Goal: Information Seeking & Learning: Learn about a topic

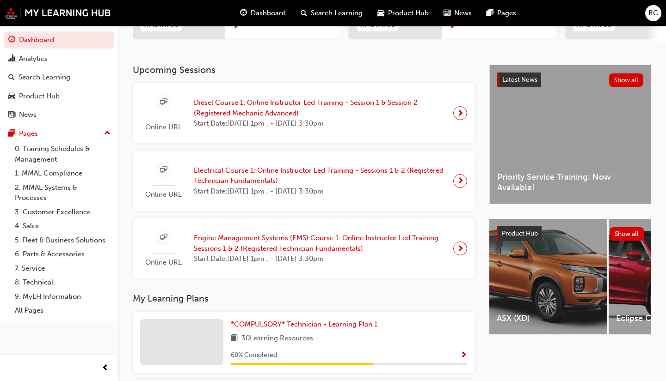
scroll to position [172, 0]
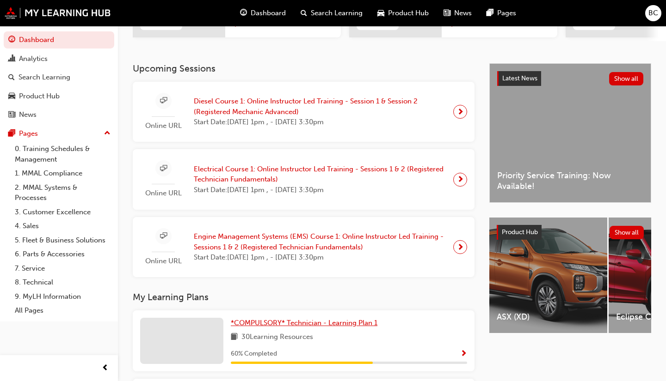
click at [298, 319] on span "*COMPULSORY* Technician - Learning Plan 1" at bounding box center [304, 323] width 147 height 8
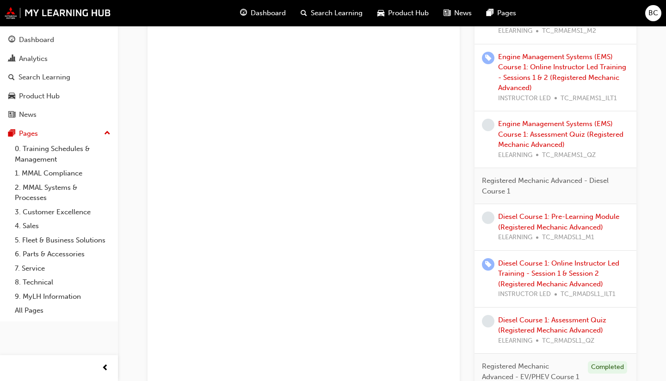
scroll to position [793, 0]
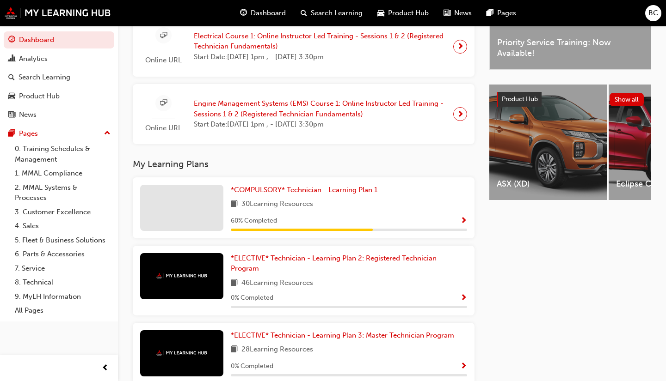
scroll to position [307, 0]
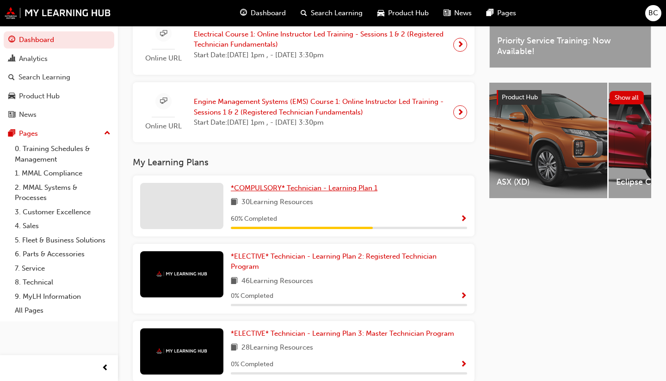
click at [278, 192] on span "*COMPULSORY* Technician - Learning Plan 1" at bounding box center [304, 188] width 147 height 8
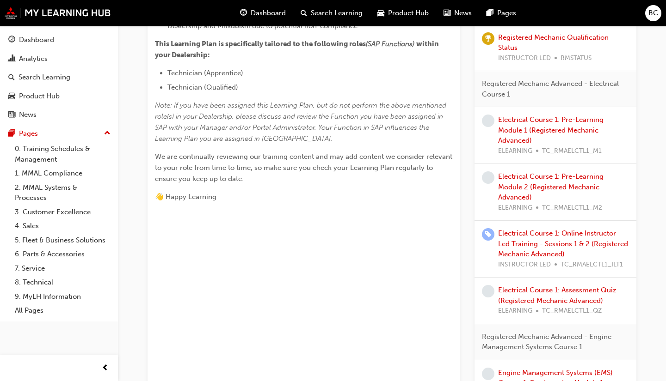
scroll to position [362, 0]
click at [520, 130] on div "Electrical Course 1: Pre-Learning Module 1 (Registered Mechanic Advanced) ELEAR…" at bounding box center [563, 135] width 131 height 42
click at [521, 117] on link "Electrical Course 1: Pre-Learning Module 1 (Registered Mechanic Advanced)" at bounding box center [550, 129] width 105 height 29
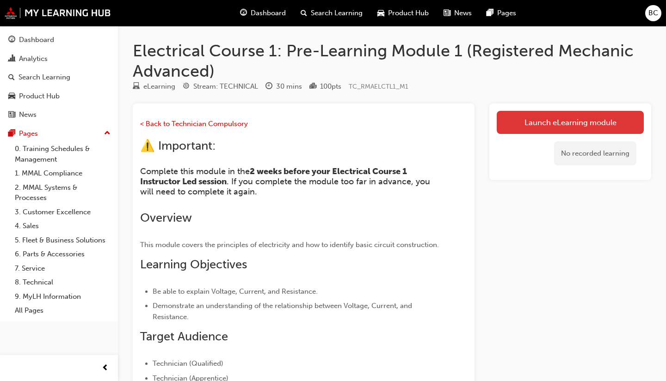
click at [511, 129] on link "Launch eLearning module" at bounding box center [570, 122] width 147 height 23
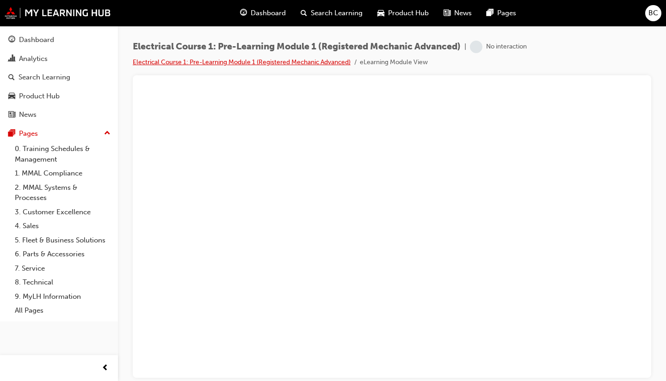
click at [332, 65] on link "Electrical Course 1: Pre-Learning Module 1 (Registered Mechanic Advanced)" at bounding box center [242, 62] width 218 height 8
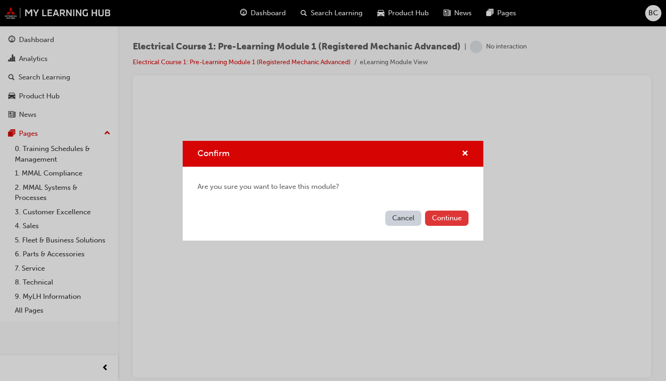
click at [448, 219] on button "Continue" at bounding box center [446, 218] width 43 height 15
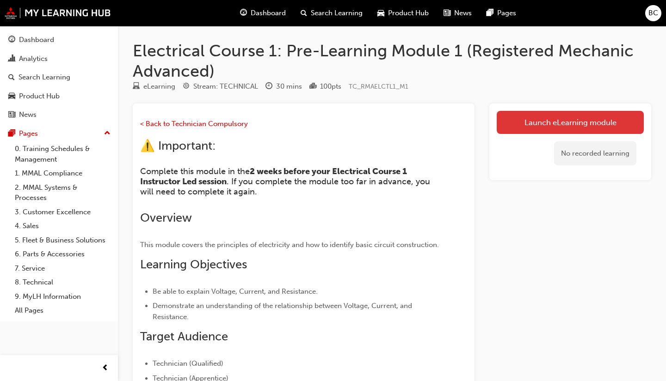
click at [543, 129] on link "Launch eLearning module" at bounding box center [570, 122] width 147 height 23
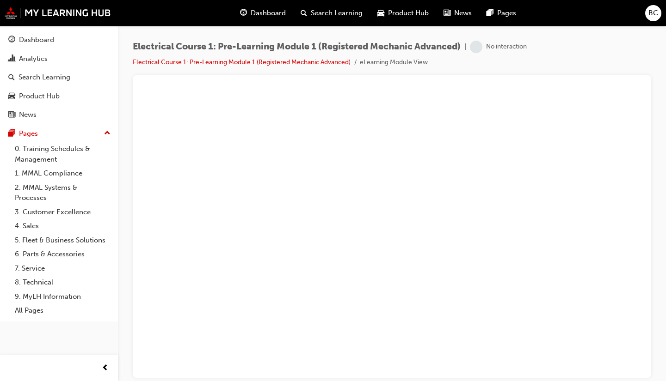
click at [269, 68] on div "Electrical Course 1: Pre-Learning Module 1 (Registered Mechanic Advanced) | No …" at bounding box center [392, 58] width 518 height 35
click at [266, 62] on link "Electrical Course 1: Pre-Learning Module 1 (Registered Mechanic Advanced)" at bounding box center [242, 62] width 218 height 8
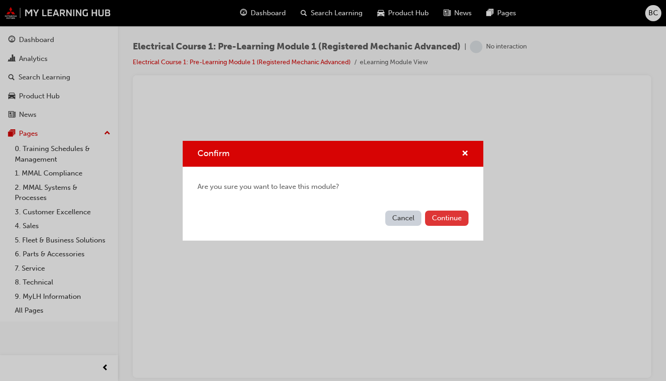
click at [444, 215] on button "Continue" at bounding box center [446, 218] width 43 height 15
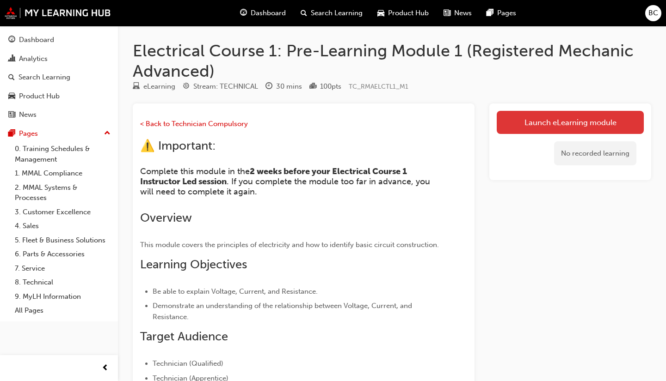
click at [506, 120] on link "Launch eLearning module" at bounding box center [570, 122] width 147 height 23
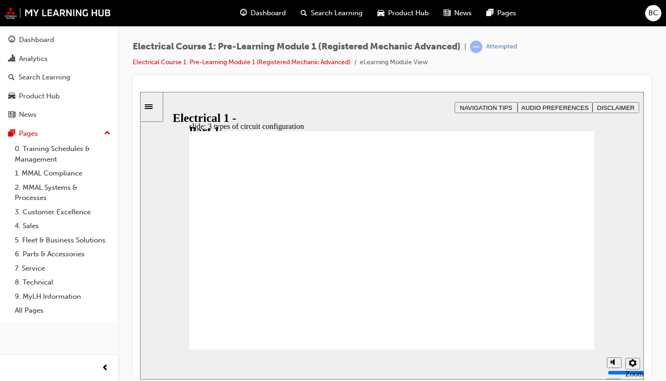
checkbox input "true"
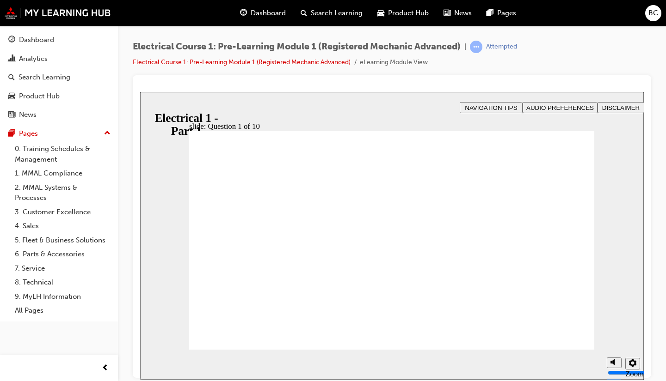
radio input "true"
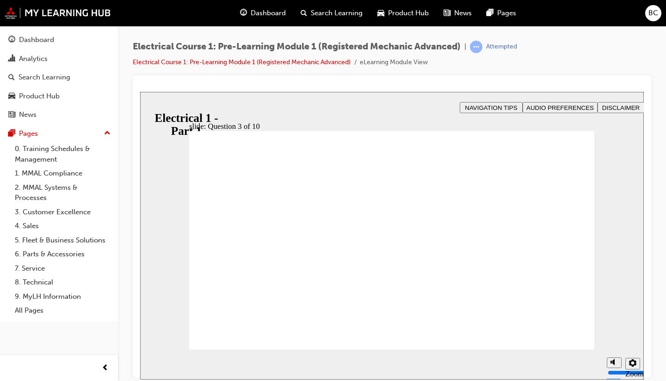
radio input "true"
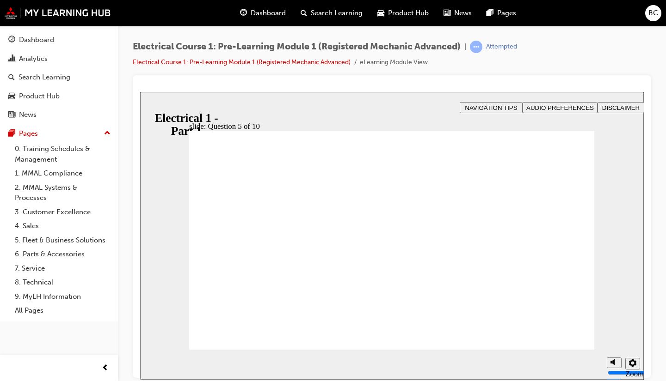
radio input "true"
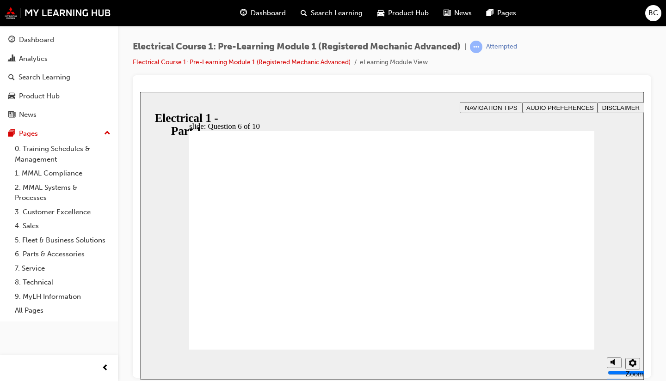
radio input "true"
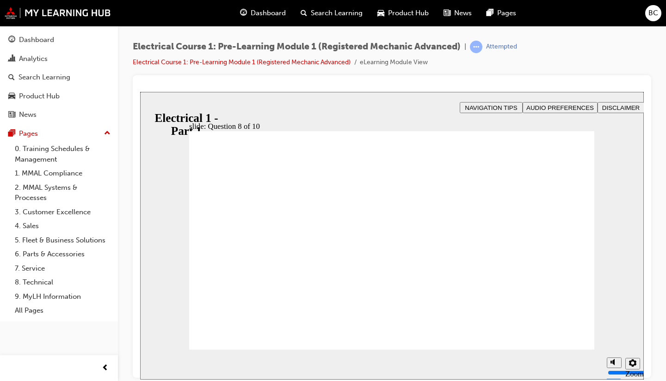
radio input "true"
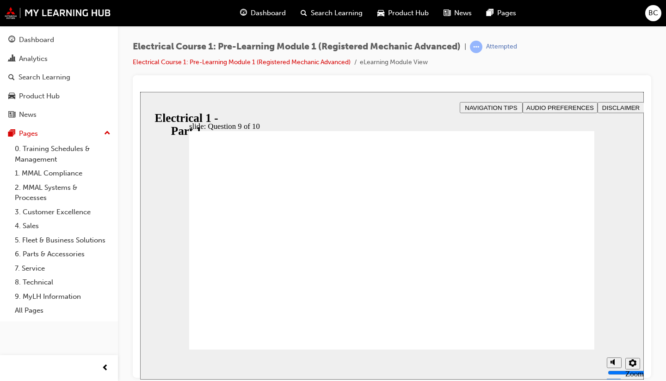
radio input "true"
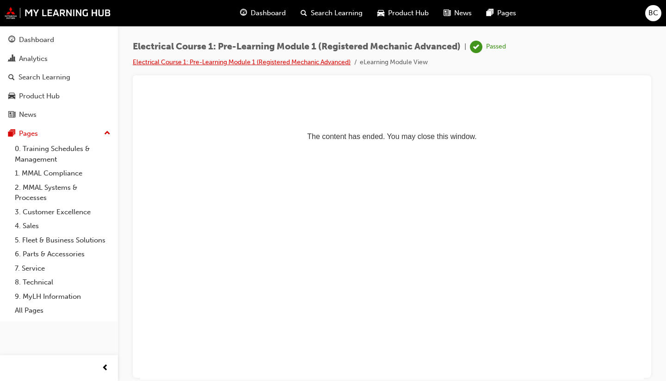
click at [197, 63] on link "Electrical Course 1: Pre-Learning Module 1 (Registered Mechanic Advanced)" at bounding box center [242, 62] width 218 height 8
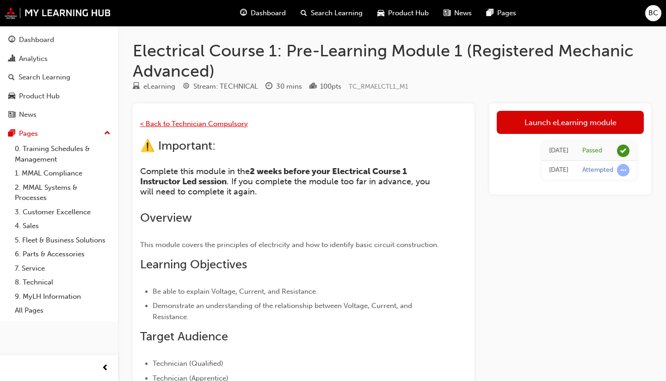
click at [165, 123] on span "< Back to Technician Compulsory" at bounding box center [194, 124] width 108 height 8
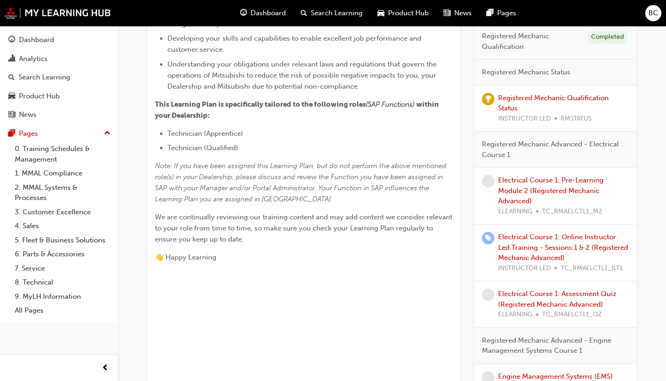
scroll to position [305, 0]
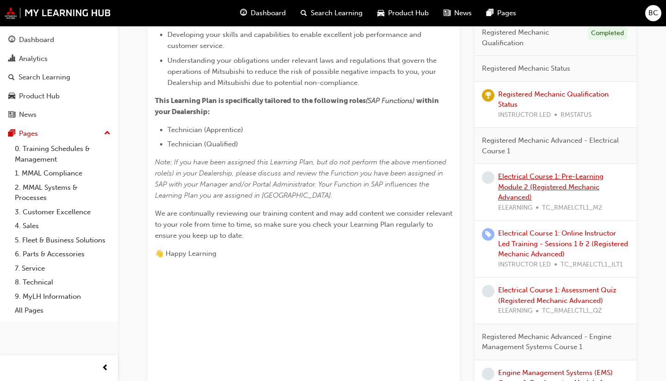
click at [533, 185] on link "Electrical Course 1: Pre-Learning Module 2 (Registered Mechanic Advanced)" at bounding box center [550, 186] width 105 height 29
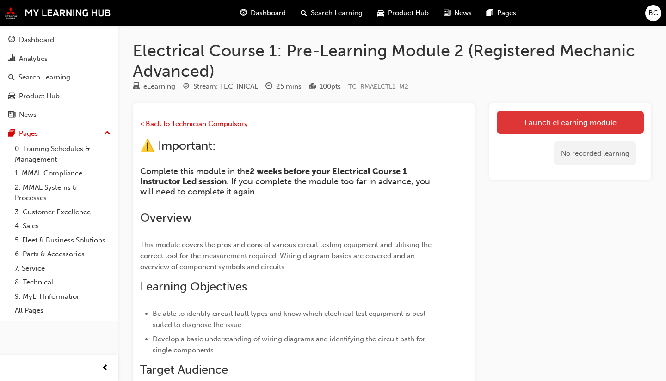
click at [513, 123] on link "Launch eLearning module" at bounding box center [570, 122] width 147 height 23
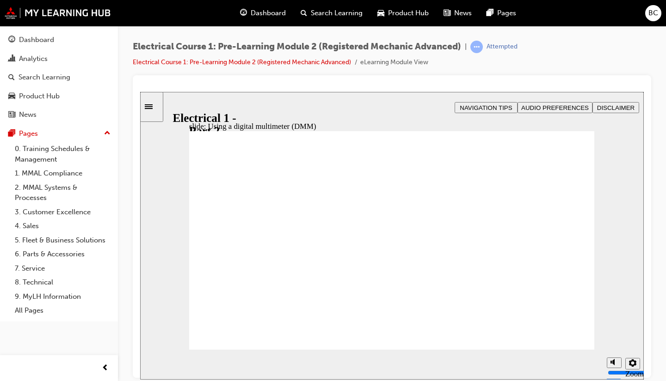
type input "30"
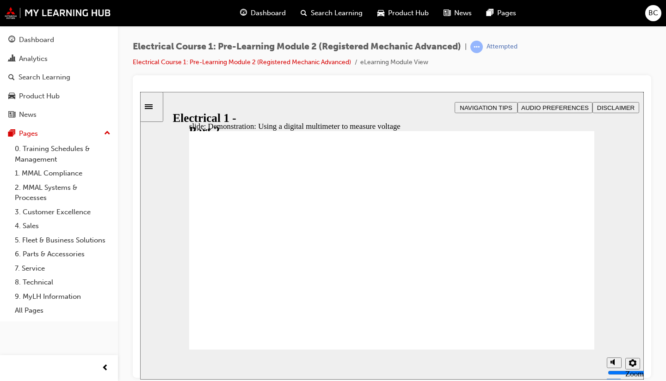
type input "1"
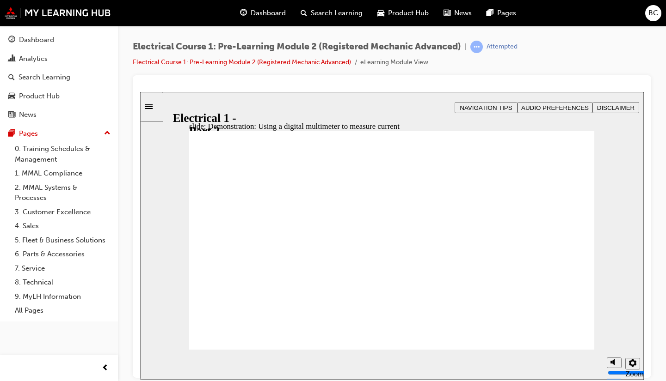
type input "30"
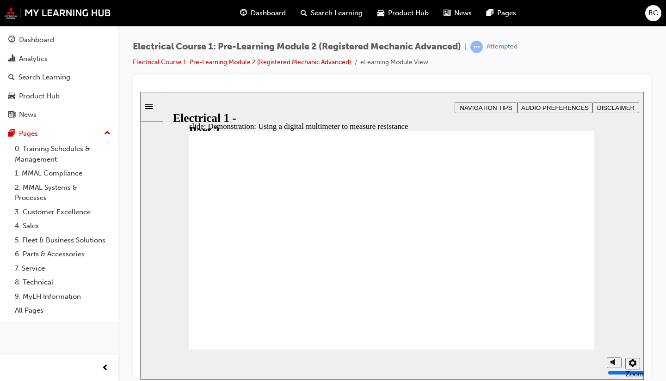
type input "24"
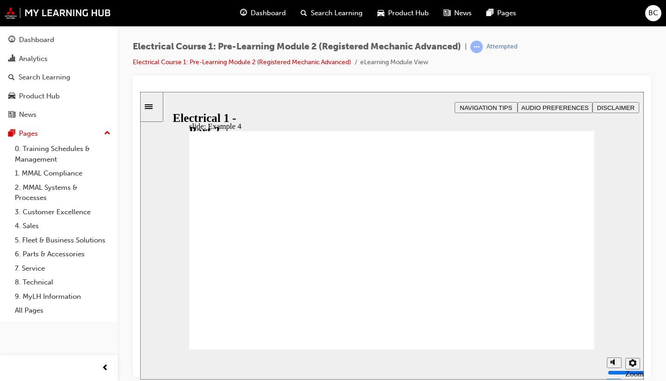
click at [584, 351] on section "Playback Speed 2 1.75 1.5 1.25 Normal" at bounding box center [392, 365] width 504 height 30
radio input "true"
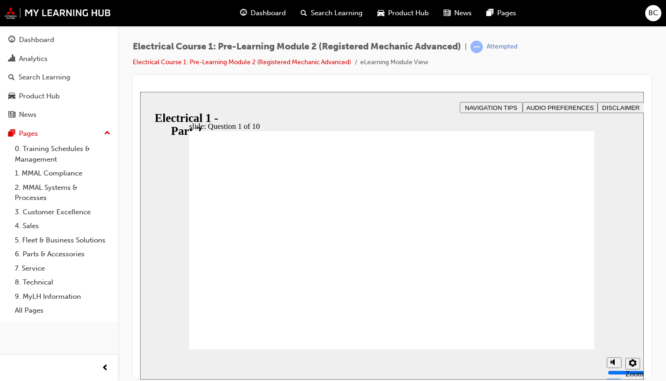
radio input "true"
drag, startPoint x: 296, startPoint y: 270, endPoint x: 290, endPoint y: 268, distance: 6.4
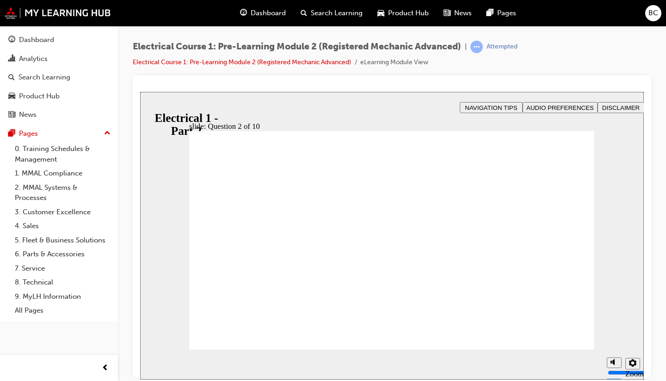
radio input "true"
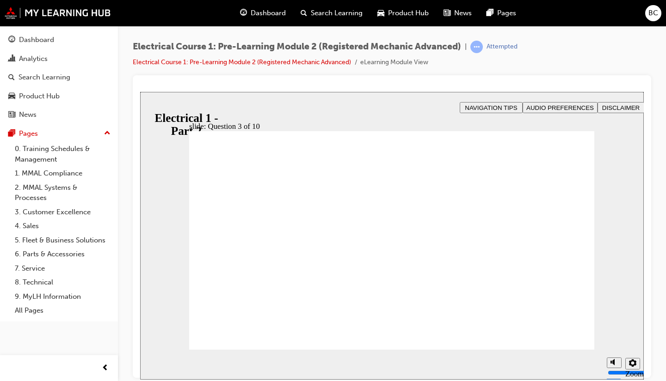
radio input "true"
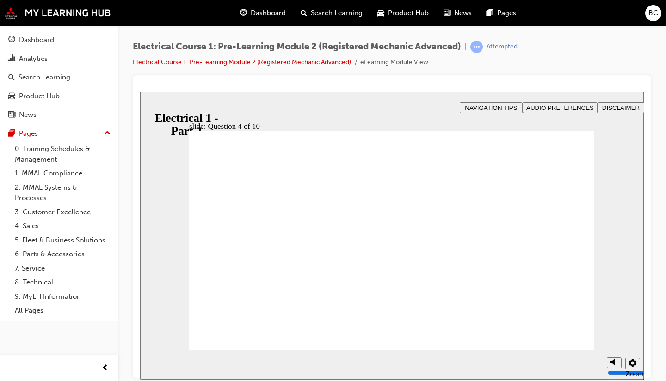
radio input "true"
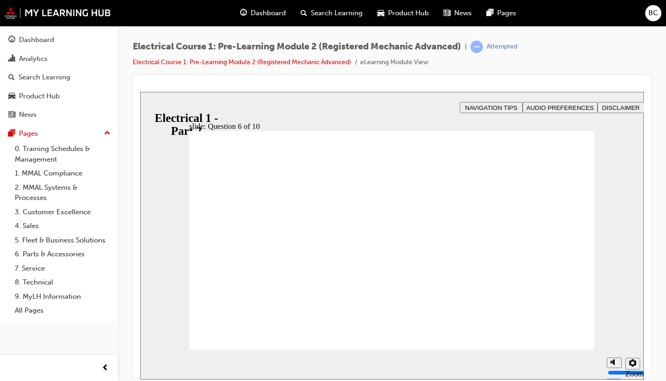
radio input "true"
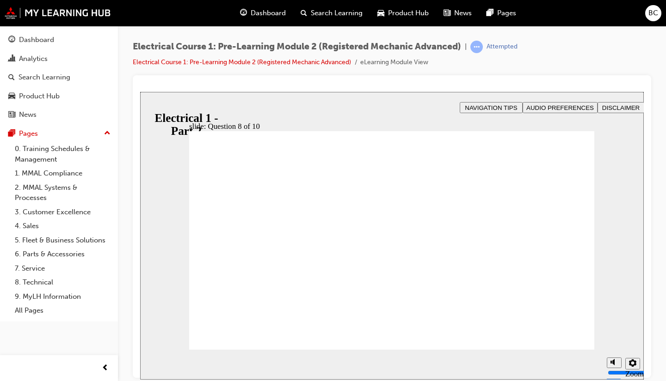
radio input "true"
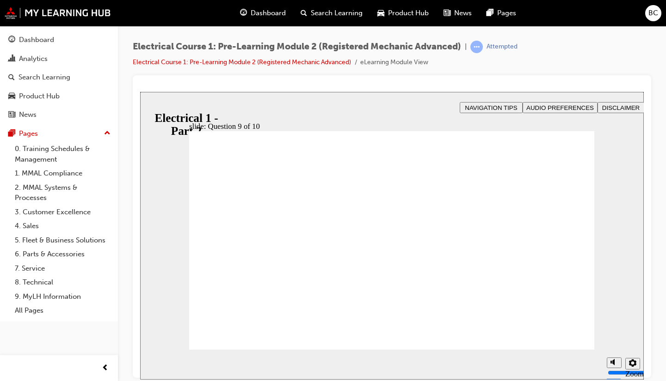
radio input "true"
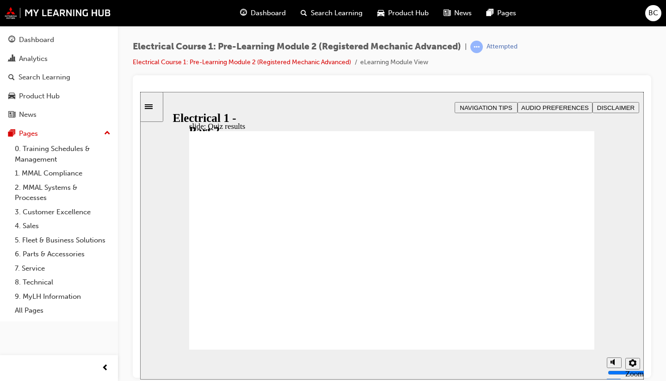
radio input "true"
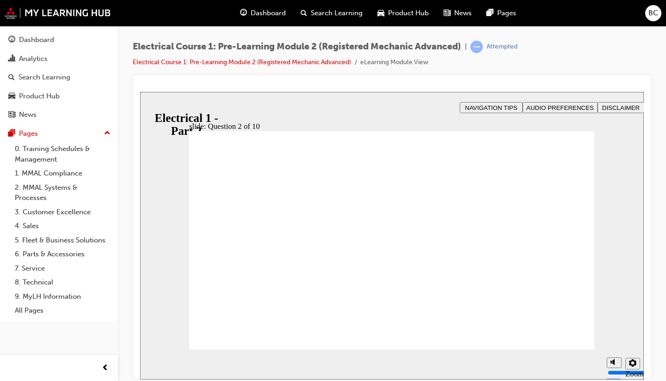
radio input "true"
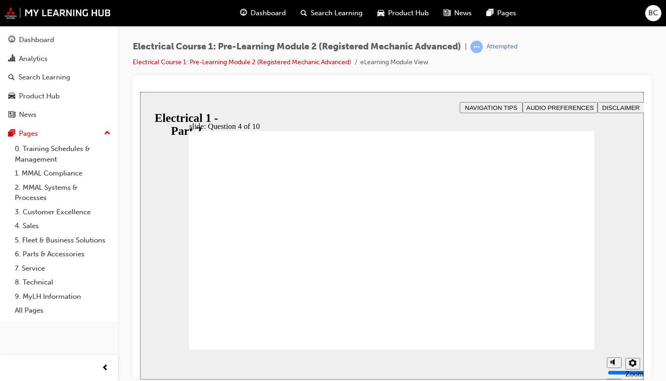
radio input "true"
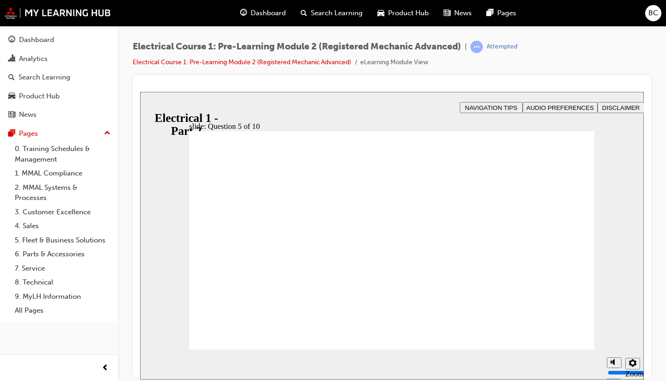
radio input "true"
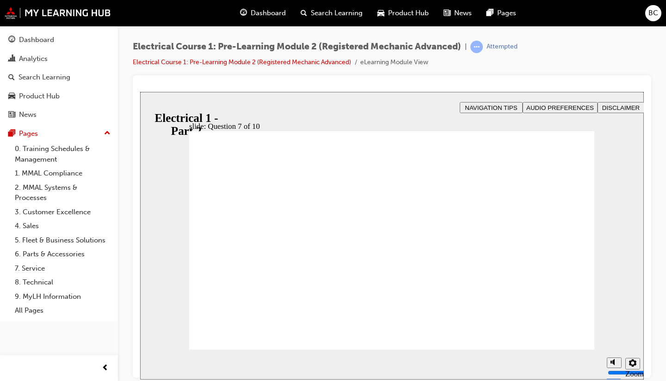
radio input "true"
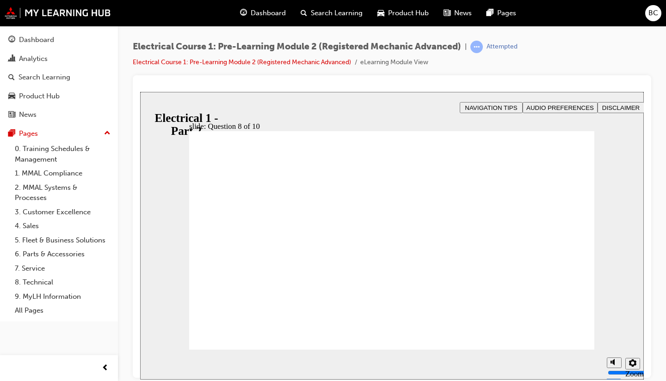
radio input "true"
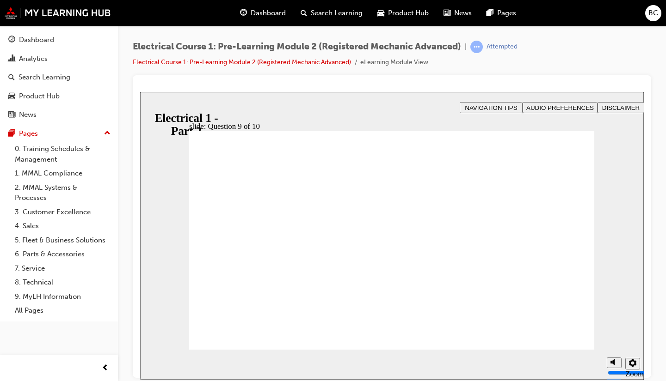
radio input "true"
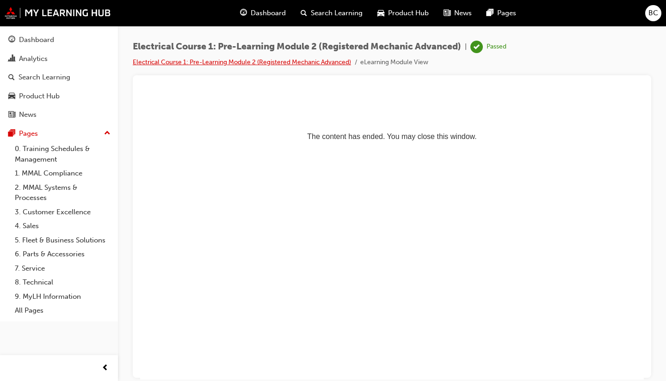
click at [157, 63] on link "Electrical Course 1: Pre-Learning Module 2 (Registered Mechanic Advanced)" at bounding box center [242, 62] width 218 height 8
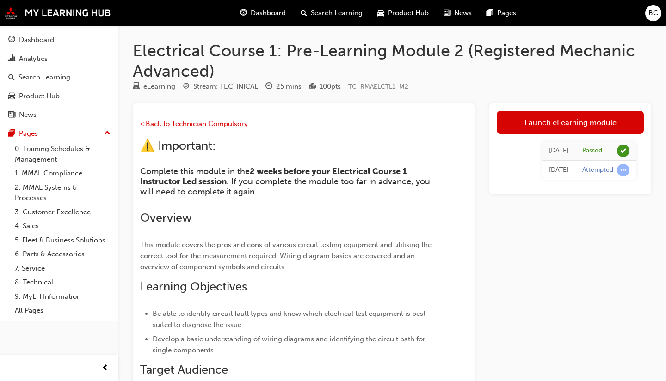
click at [178, 122] on span "< Back to Technician Compulsory" at bounding box center [194, 124] width 108 height 8
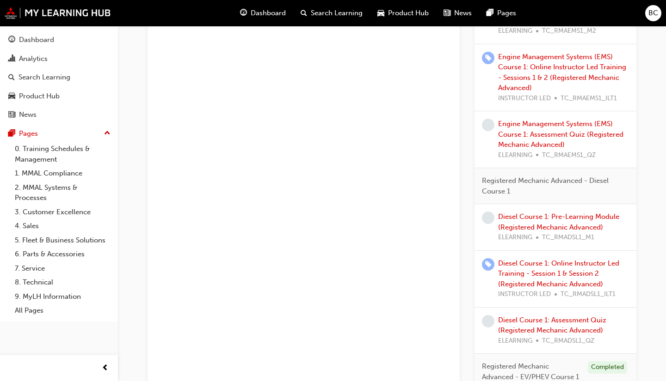
scroll to position [679, 0]
click at [505, 211] on div "Diesel Course 1: Pre-Learning Module (Registered Mechanic Advanced) ELEARNING T…" at bounding box center [563, 226] width 131 height 31
click at [509, 212] on link "Diesel Course 1: Pre-Learning Module (Registered Mechanic Advanced)" at bounding box center [558, 221] width 121 height 19
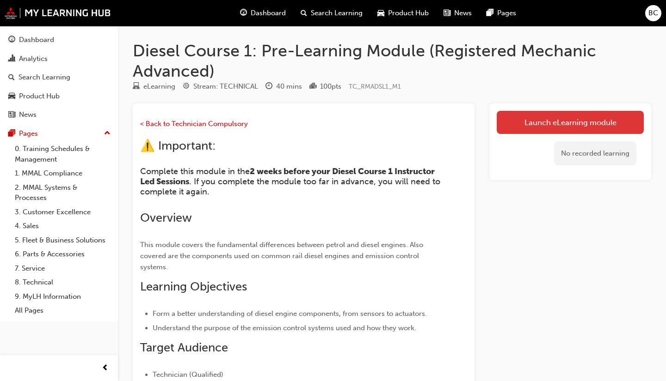
click at [520, 122] on link "Launch eLearning module" at bounding box center [570, 122] width 147 height 23
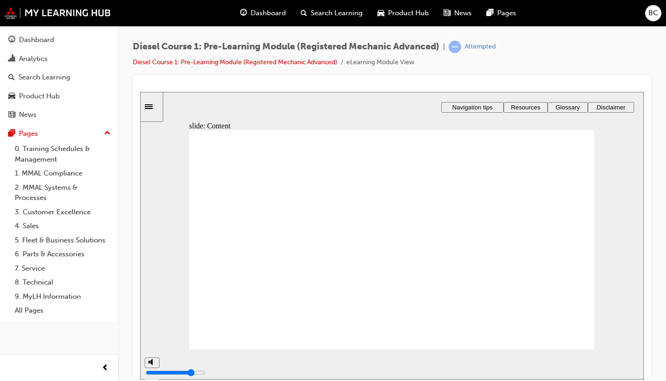
type input "8"
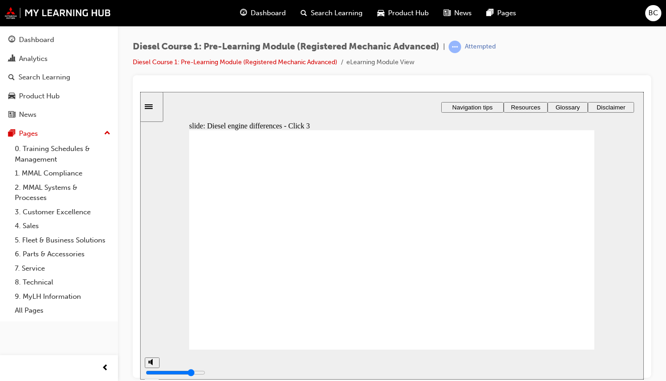
type input "9"
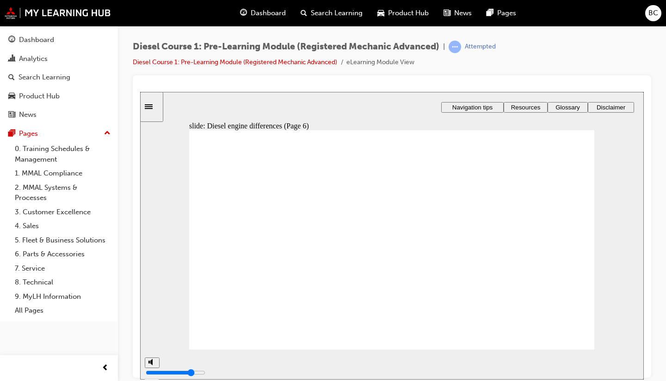
drag, startPoint x: 520, startPoint y: 238, endPoint x: 430, endPoint y: 209, distance: 94.2
drag, startPoint x: 512, startPoint y: 207, endPoint x: 436, endPoint y: 275, distance: 102.2
drag, startPoint x: 520, startPoint y: 271, endPoint x: 446, endPoint y: 240, distance: 80.0
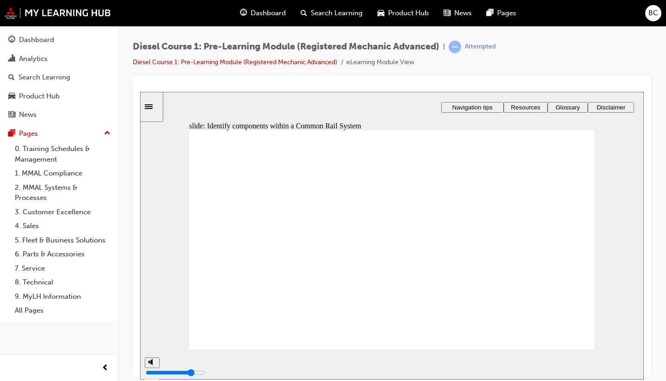
type input "34"
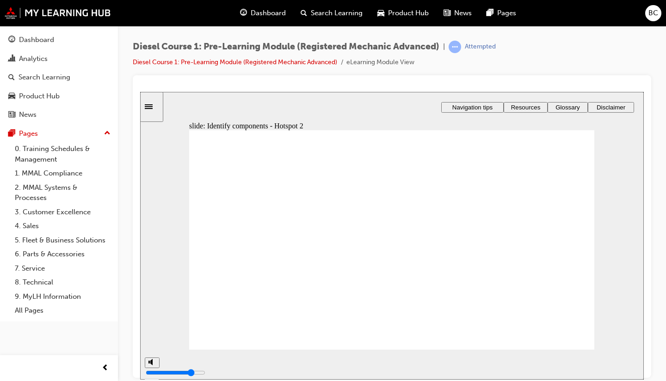
type input "38"
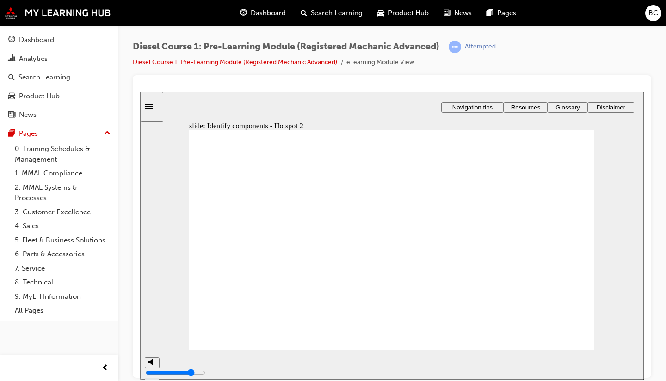
type input "39"
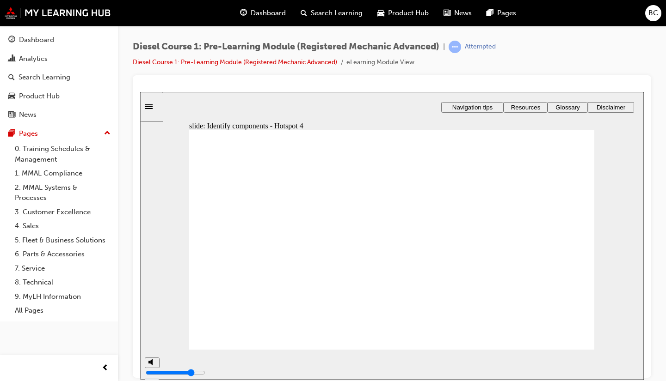
type input "41"
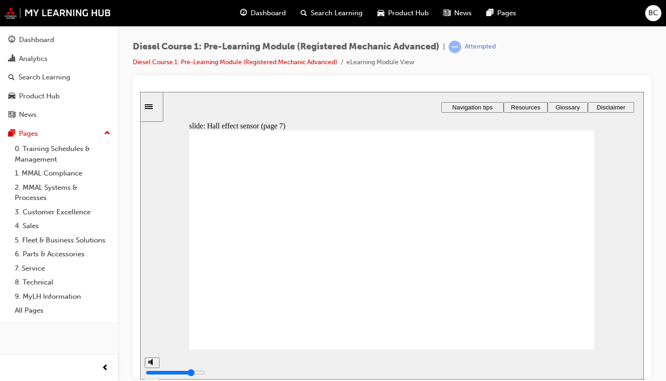
type input "47"
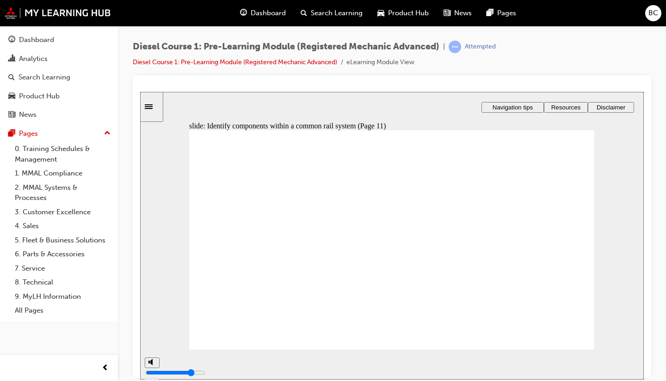
type input "62"
drag, startPoint x: 530, startPoint y: 215, endPoint x: 257, endPoint y: 231, distance: 273.3
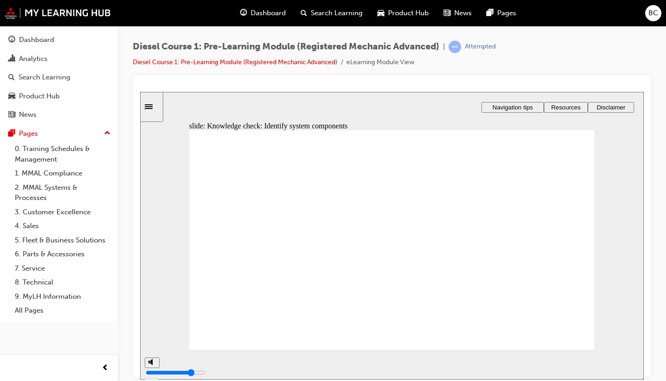
drag, startPoint x: 471, startPoint y: 236, endPoint x: 270, endPoint y: 227, distance: 201.4
drag, startPoint x: 464, startPoint y: 264, endPoint x: 358, endPoint y: 234, distance: 110.3
drag, startPoint x: 456, startPoint y: 291, endPoint x: 265, endPoint y: 269, distance: 192.7
drag, startPoint x: 524, startPoint y: 288, endPoint x: 346, endPoint y: 253, distance: 181.5
drag, startPoint x: 519, startPoint y: 255, endPoint x: 238, endPoint y: 273, distance: 281.7
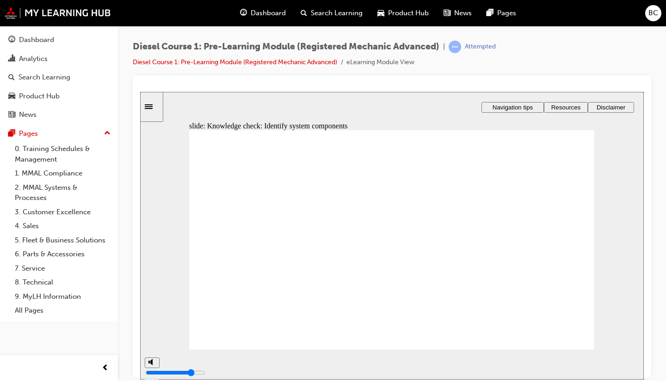
drag, startPoint x: 455, startPoint y: 207, endPoint x: 338, endPoint y: 260, distance: 128.5
drag, startPoint x: 548, startPoint y: 234, endPoint x: 367, endPoint y: 275, distance: 186.0
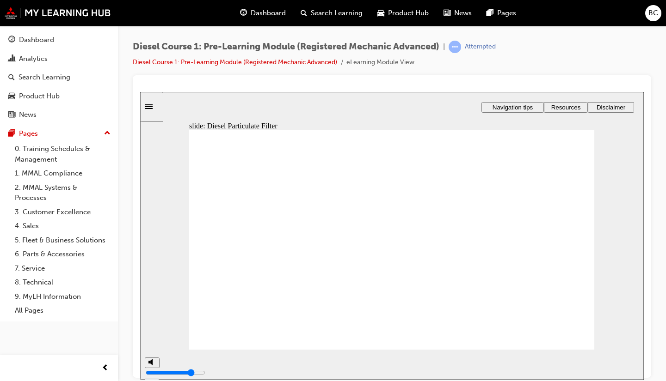
type input "76"
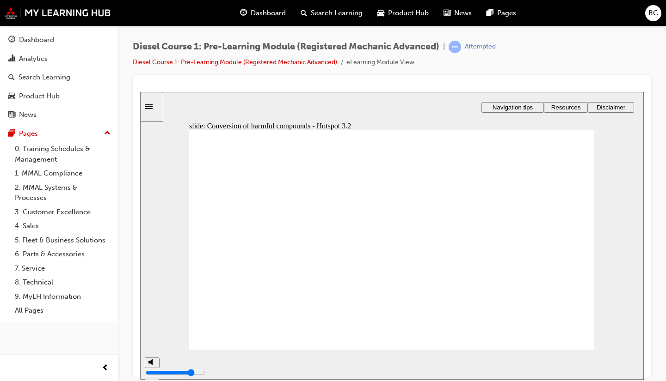
drag, startPoint x: 535, startPoint y: 277, endPoint x: 461, endPoint y: 276, distance: 73.5
drag, startPoint x: 522, startPoint y: 241, endPoint x: 451, endPoint y: 202, distance: 81.6
drag, startPoint x: 531, startPoint y: 201, endPoint x: 450, endPoint y: 252, distance: 96.0
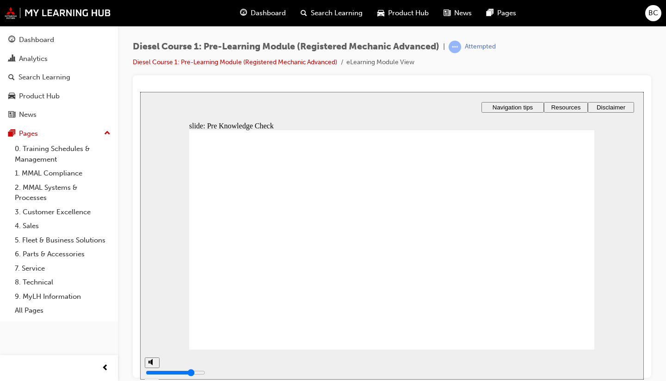
radio input "false"
radio input "true"
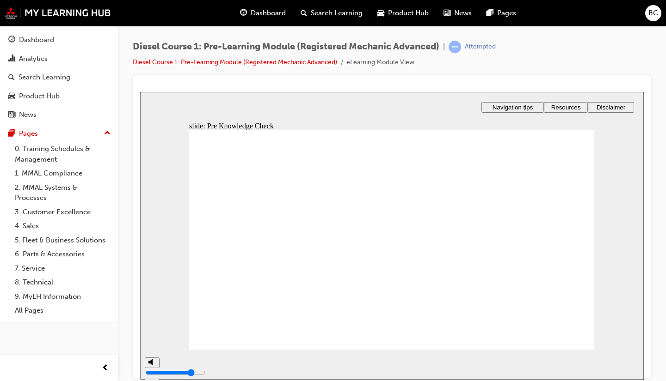
radio input "true"
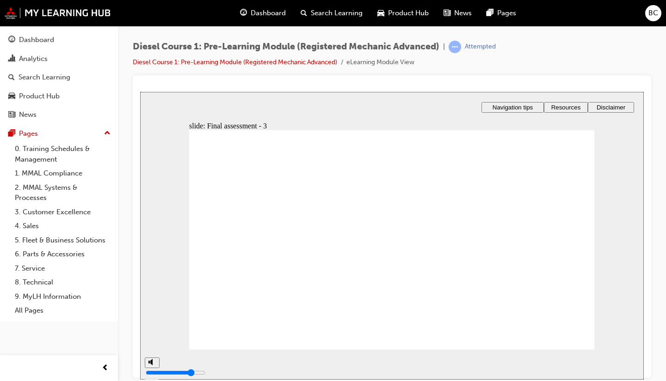
checkbox input "true"
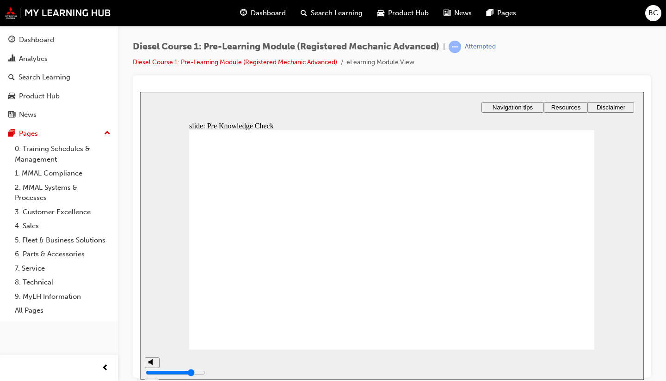
radio input "true"
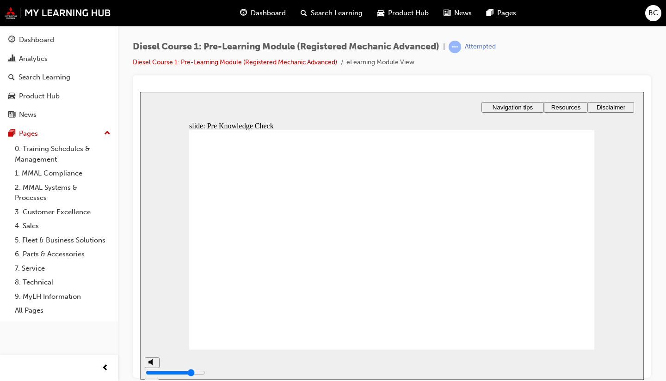
radio input "true"
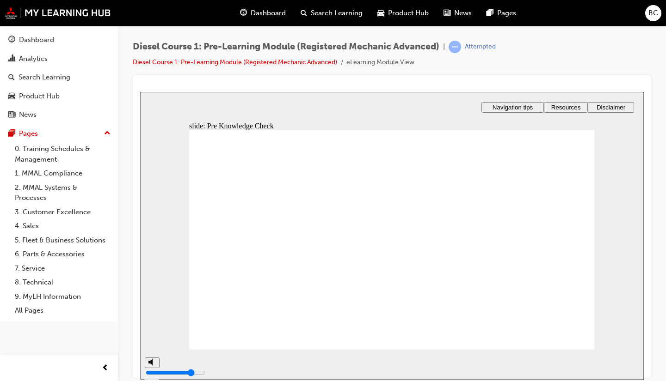
checkbox input "true"
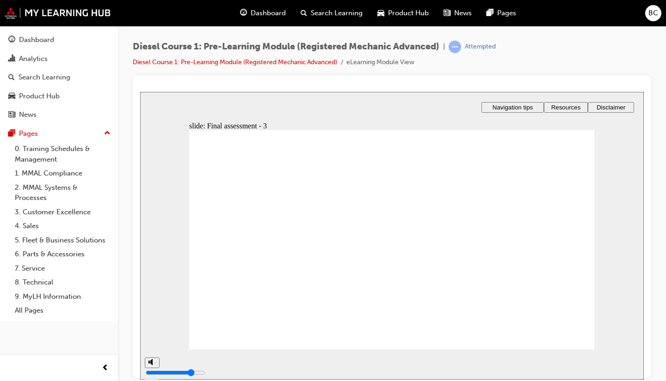
checkbox input "true"
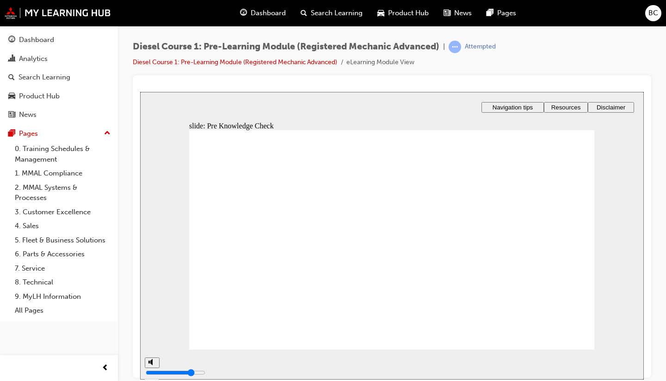
radio input "true"
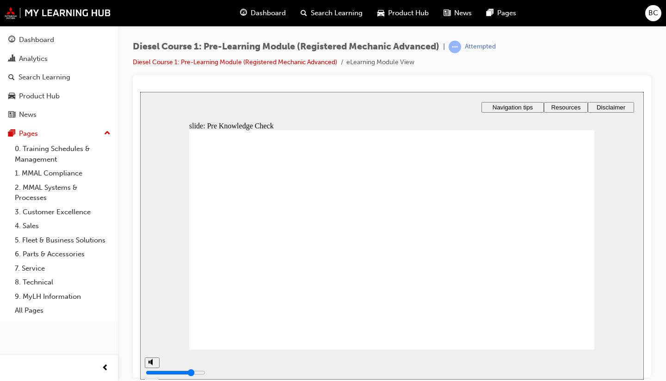
radio input "true"
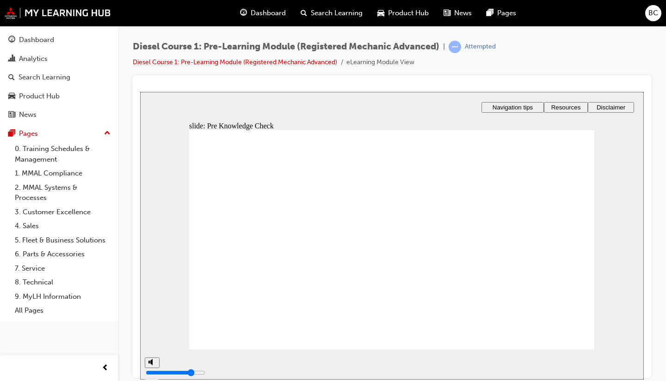
radio input "true"
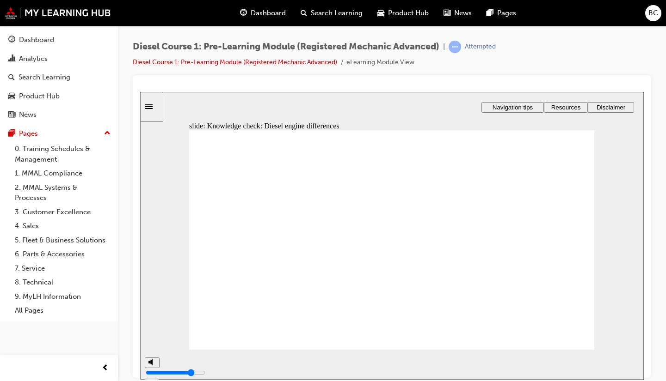
drag, startPoint x: 551, startPoint y: 207, endPoint x: 467, endPoint y: 209, distance: 83.7
drag, startPoint x: 526, startPoint y: 236, endPoint x: 449, endPoint y: 274, distance: 85.6
drag, startPoint x: 512, startPoint y: 271, endPoint x: 438, endPoint y: 241, distance: 79.4
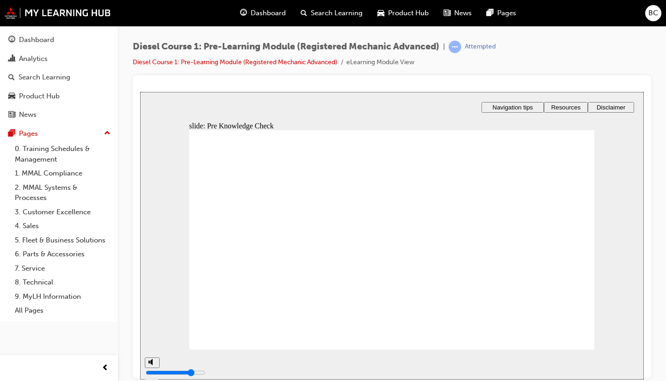
radio input "true"
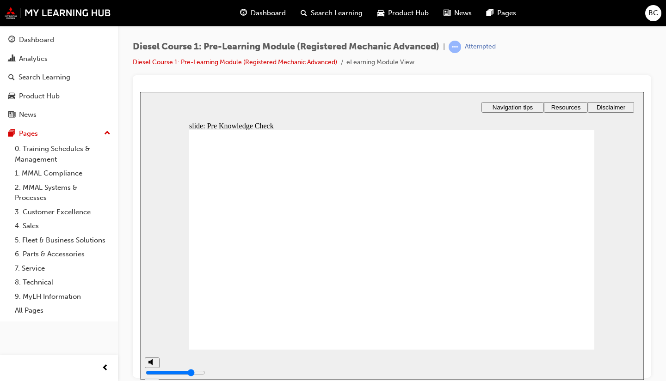
type input "86"
checkbox input "true"
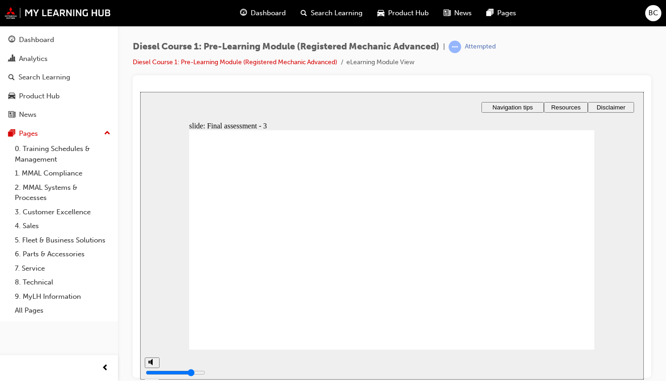
checkbox input "true"
radio input "true"
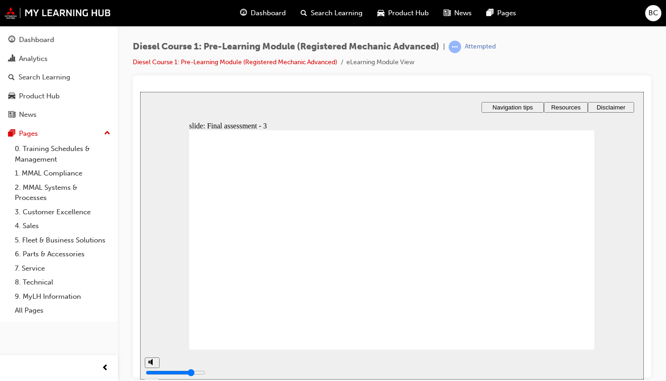
checkbox input "true"
radio input "true"
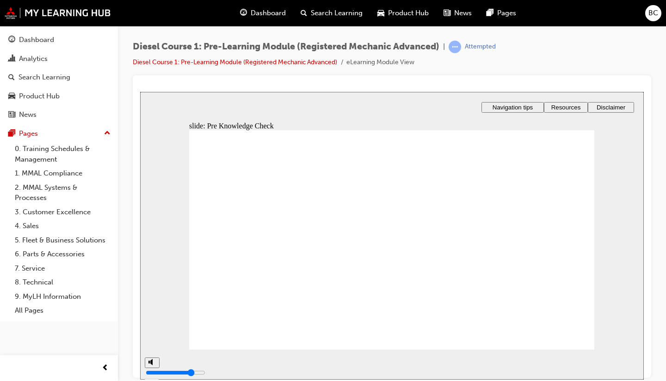
radio input "true"
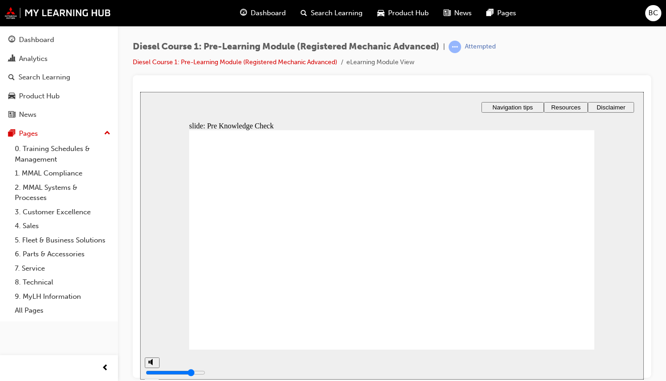
radio input "true"
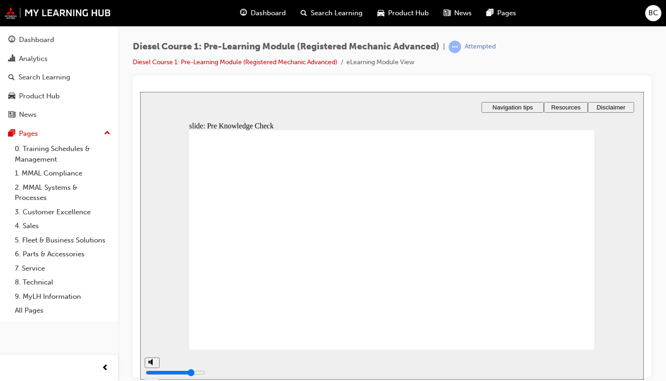
radio input "true"
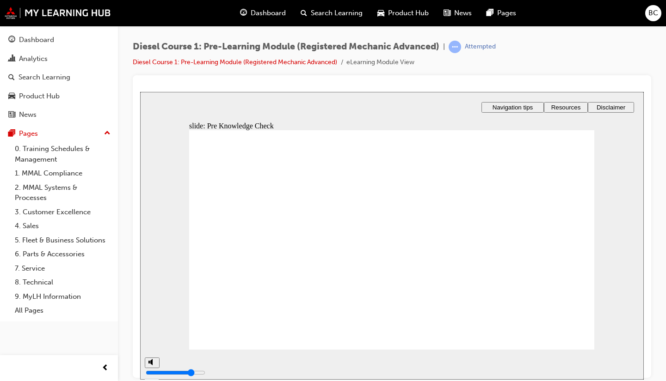
radio input "true"
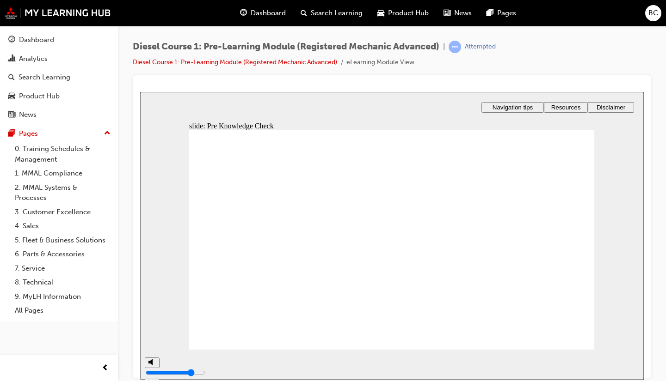
radio input "true"
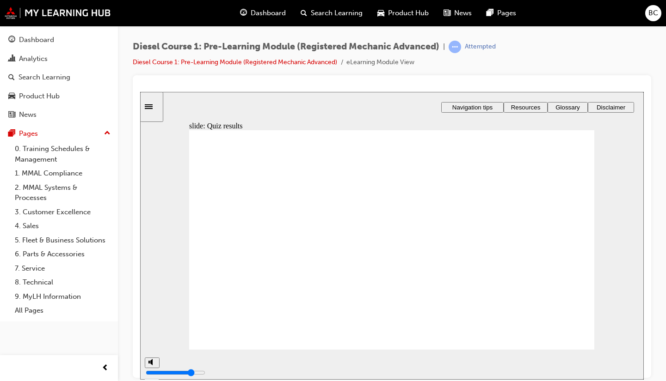
radio input "true"
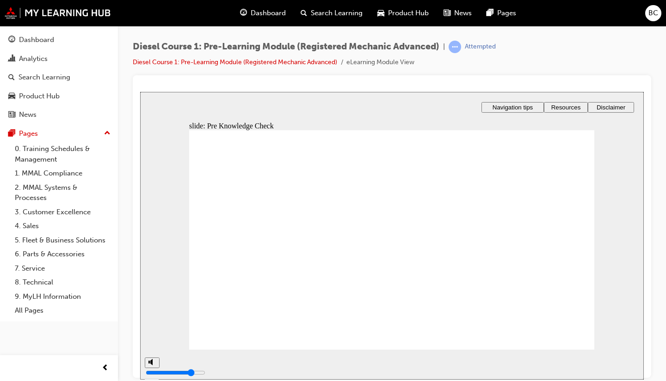
radio input "true"
checkbox input "true"
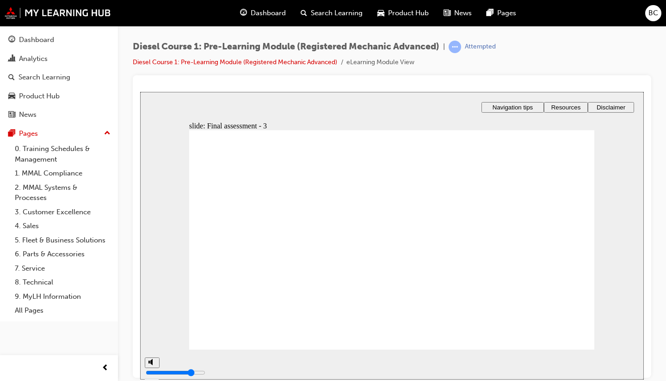
checkbox input "true"
radio input "true"
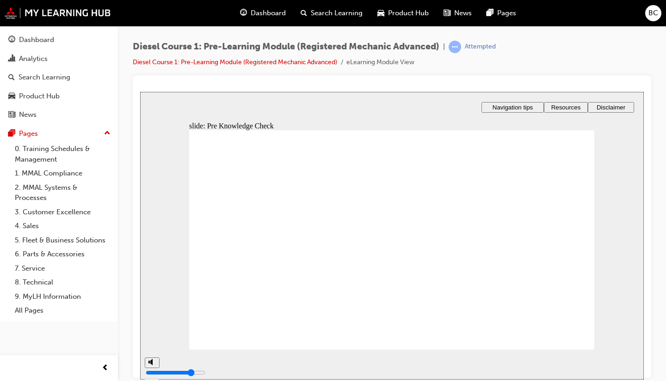
radio input "true"
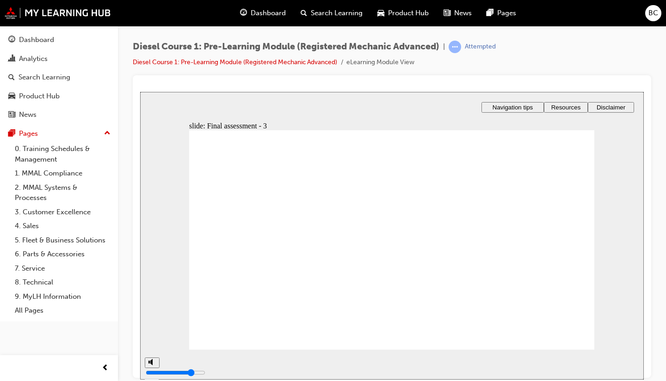
checkbox input "true"
radio input "true"
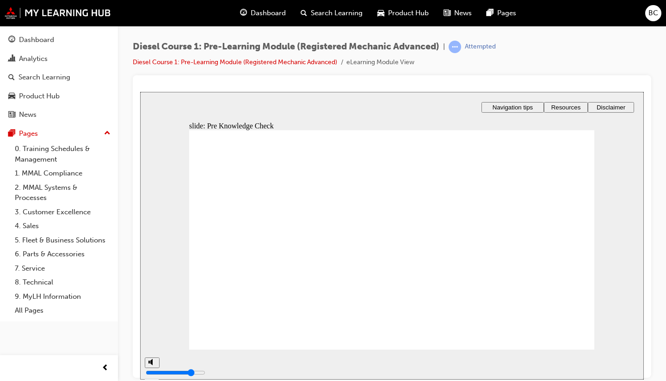
radio input "true"
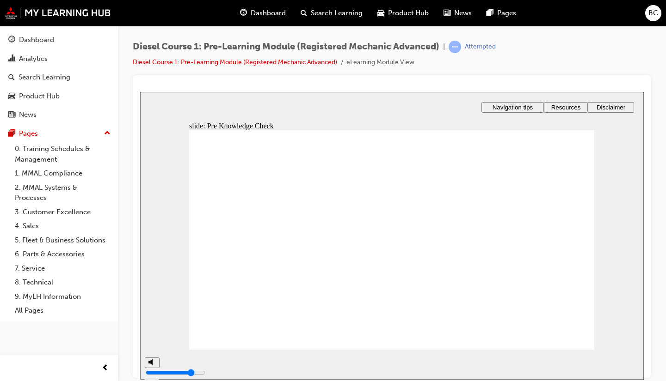
radio input "true"
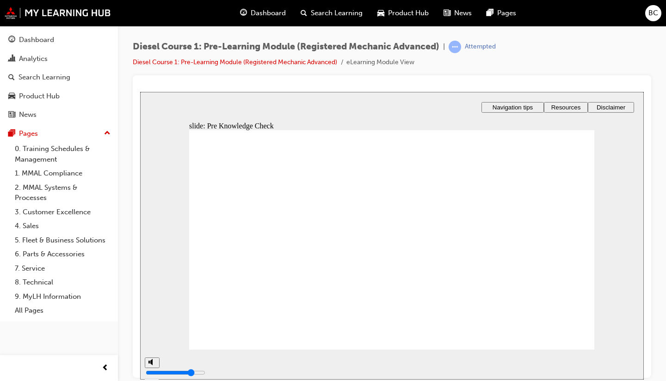
radio input "true"
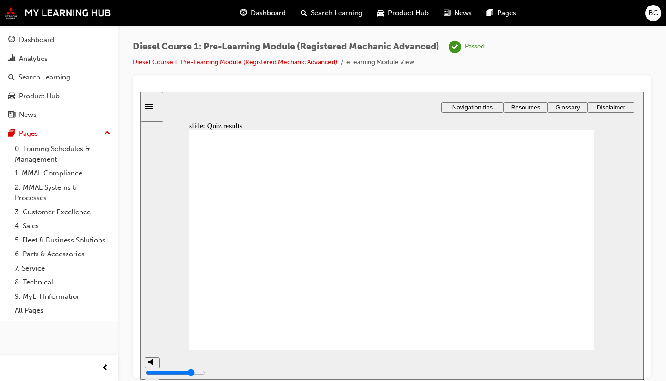
type input "100"
click at [243, 62] on link "Diesel Course 1: Pre-Learning Module (Registered Mechanic Advanced)" at bounding box center [235, 62] width 204 height 8
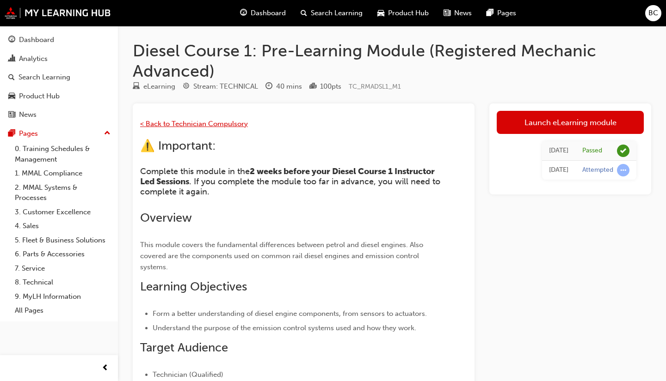
click at [199, 120] on span "< Back to Technician Compulsory" at bounding box center [194, 124] width 108 height 8
